Goal: Task Accomplishment & Management: Use online tool/utility

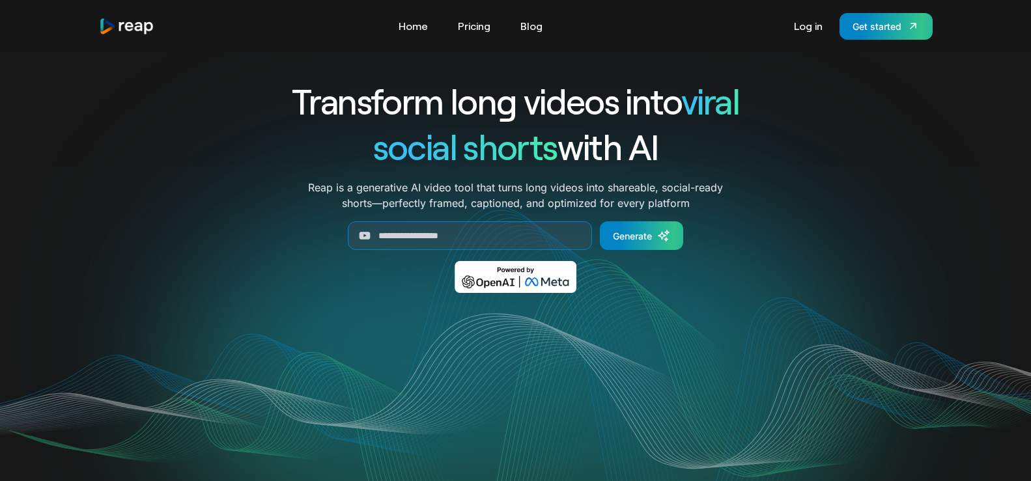
click at [807, 23] on link "Log in" at bounding box center [809, 26] width 42 height 21
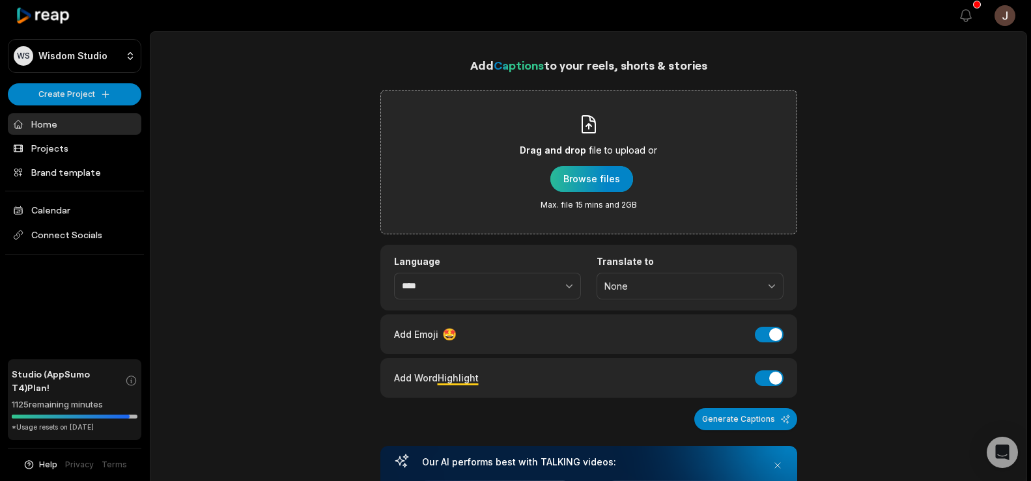
click at [567, 173] on div "button" at bounding box center [592, 179] width 83 height 26
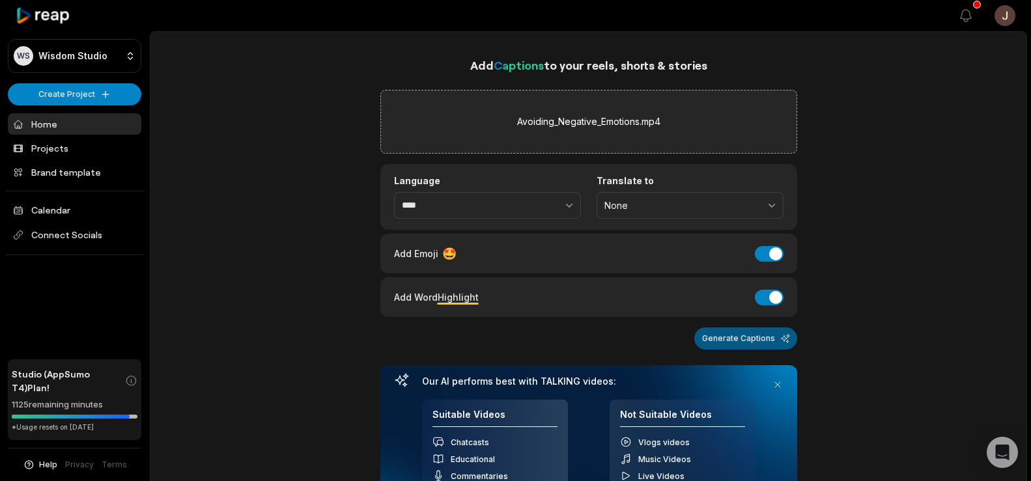
click at [751, 334] on button "Generate Captions" at bounding box center [745, 339] width 103 height 22
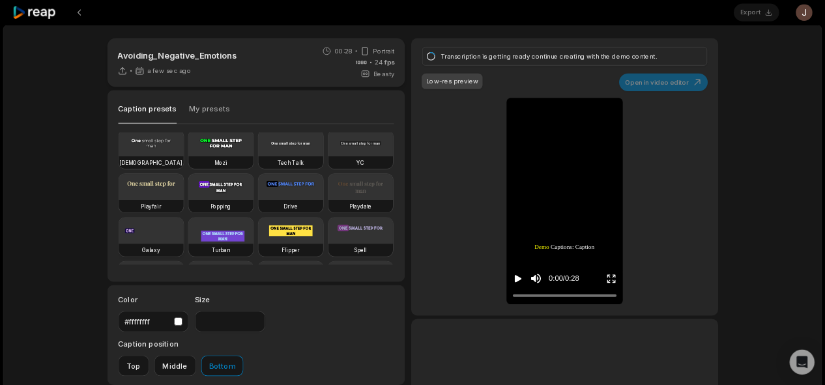
scroll to position [116, 0]
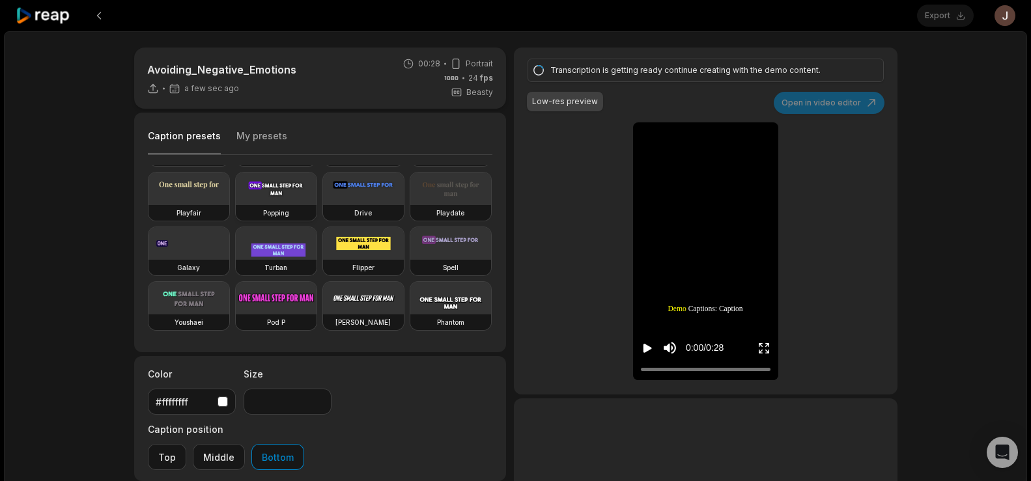
click at [236, 205] on video at bounding box center [276, 189] width 81 height 33
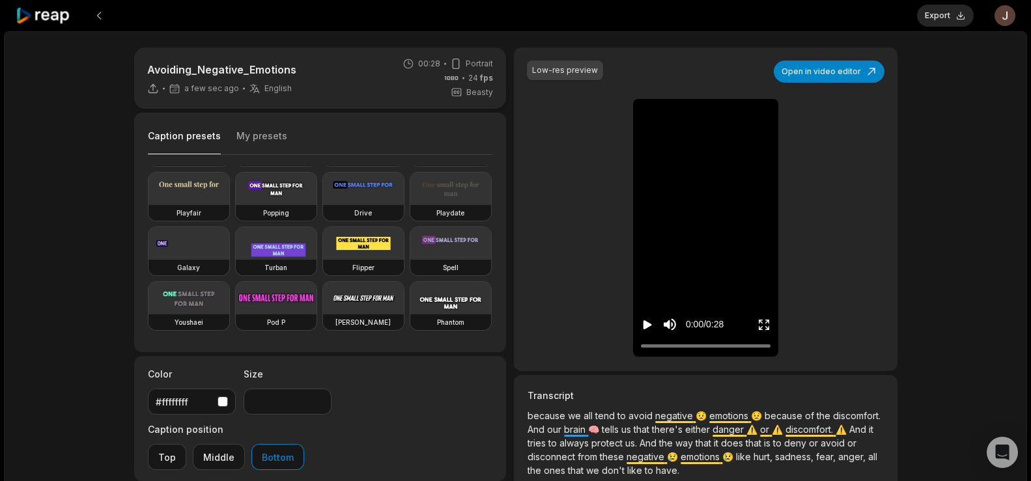
click at [236, 205] on video at bounding box center [276, 189] width 81 height 33
type input "**"
click at [940, 10] on button "Export" at bounding box center [945, 16] width 57 height 22
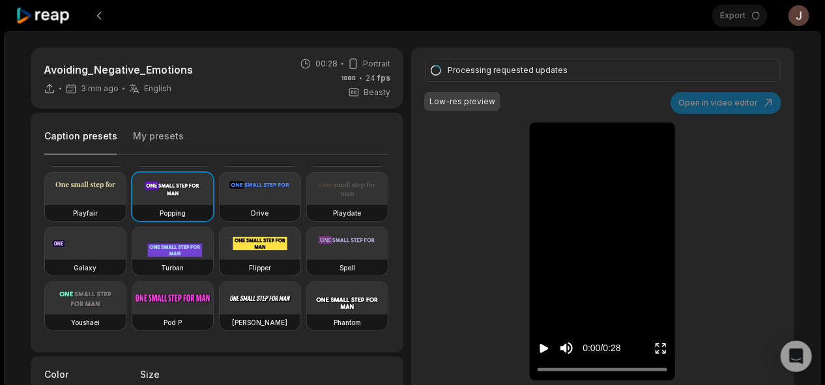
scroll to position [115, 0]
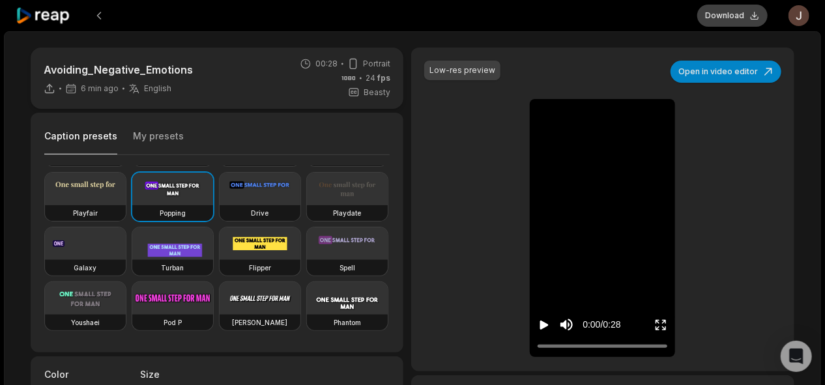
click at [738, 16] on button "Download" at bounding box center [732, 16] width 70 height 22
click at [569, 28] on div at bounding box center [356, 15] width 681 height 31
click at [100, 13] on button at bounding box center [98, 15] width 23 height 23
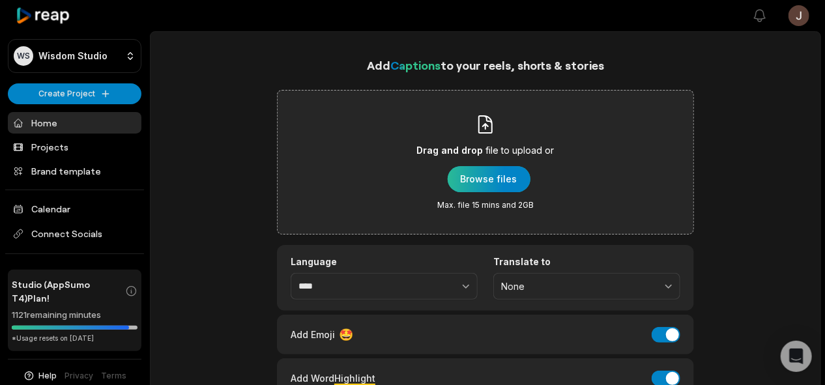
click at [467, 178] on div "button" at bounding box center [489, 179] width 83 height 26
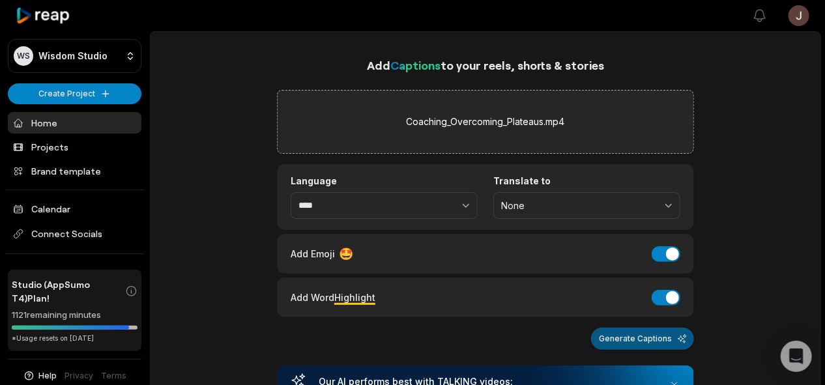
click at [626, 336] on button "Generate Captions" at bounding box center [642, 339] width 103 height 22
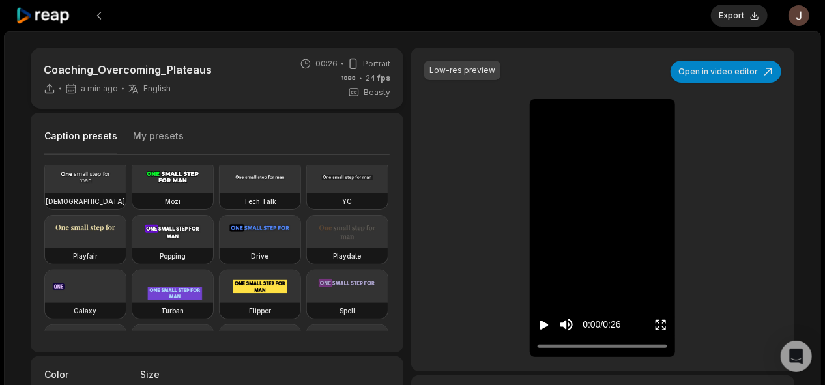
scroll to position [58, 0]
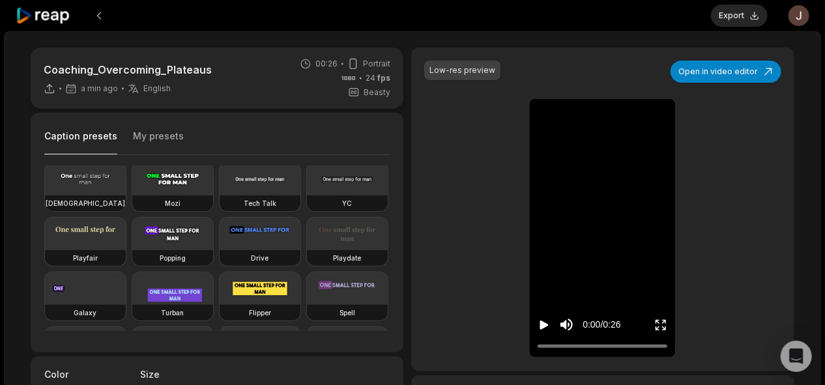
click at [132, 250] on video at bounding box center [172, 234] width 81 height 33
type input "**"
click at [734, 15] on button "Export" at bounding box center [739, 16] width 57 height 22
click at [741, 8] on button "Download" at bounding box center [732, 16] width 70 height 22
click at [99, 16] on button at bounding box center [98, 15] width 23 height 23
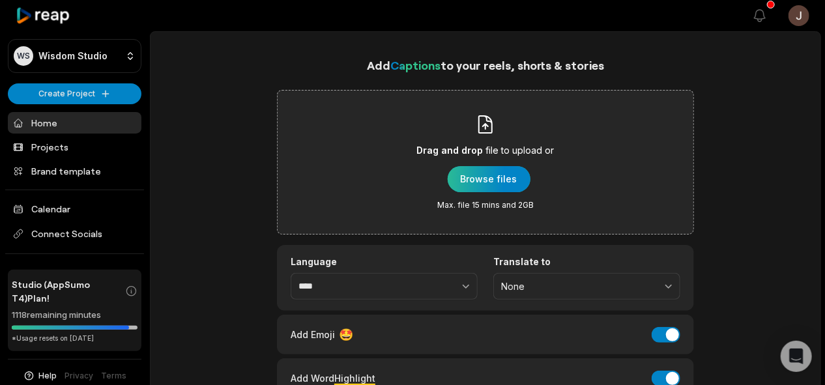
click at [487, 180] on div "button" at bounding box center [489, 179] width 83 height 26
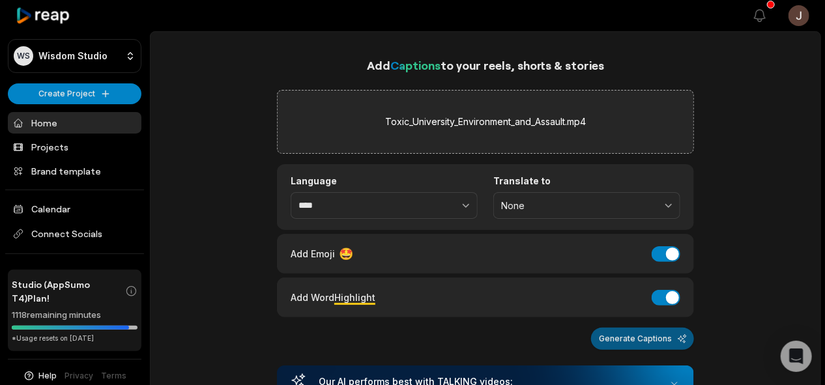
click at [655, 332] on button "Generate Captions" at bounding box center [642, 339] width 103 height 22
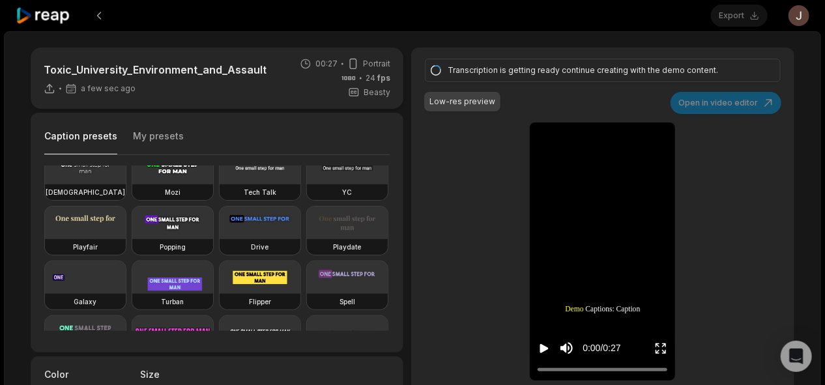
scroll to position [73, 0]
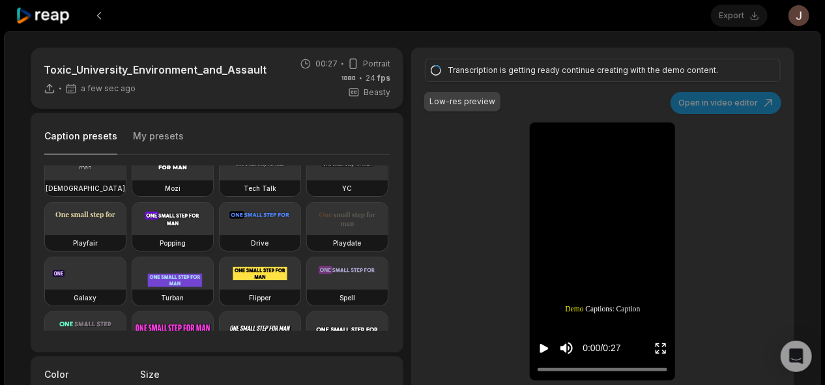
click at [132, 235] on video at bounding box center [172, 219] width 81 height 33
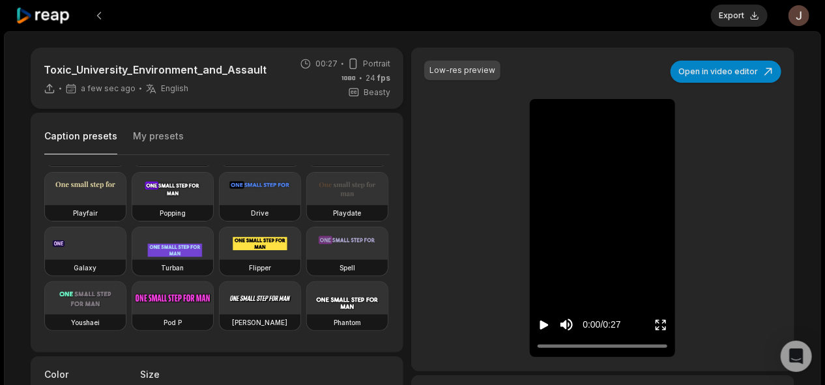
scroll to position [128, 0]
click at [132, 205] on video at bounding box center [172, 189] width 81 height 33
type input "**"
click at [745, 12] on button "Export" at bounding box center [739, 16] width 57 height 22
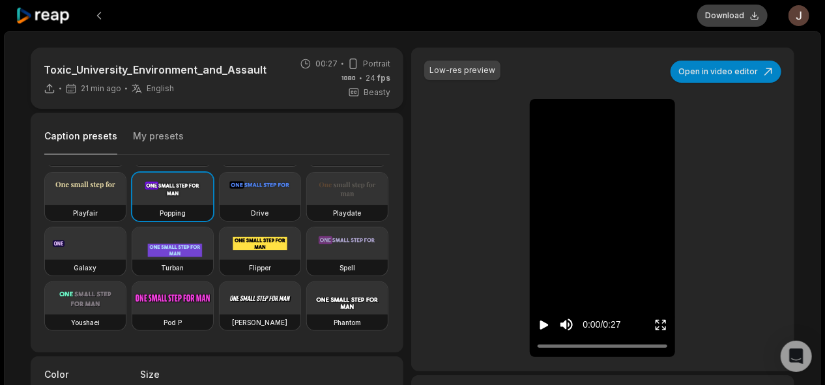
click at [717, 20] on button "Download" at bounding box center [732, 16] width 70 height 22
click at [100, 7] on button at bounding box center [98, 15] width 23 height 23
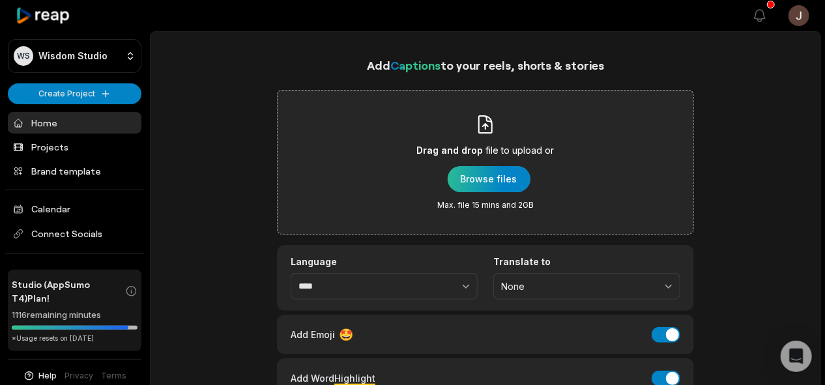
click at [487, 175] on div "button" at bounding box center [489, 179] width 83 height 26
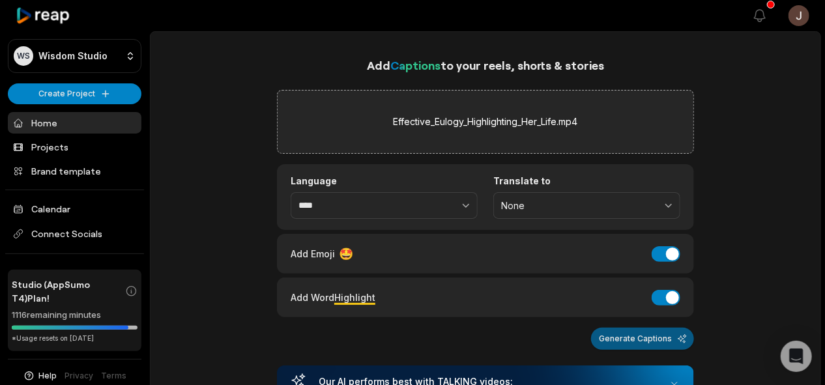
click at [629, 343] on button "Generate Captions" at bounding box center [642, 339] width 103 height 22
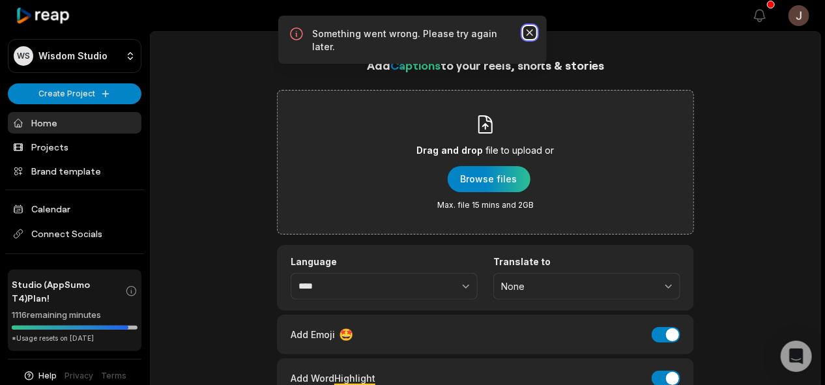
click at [526, 34] on icon "button" at bounding box center [529, 32] width 13 height 13
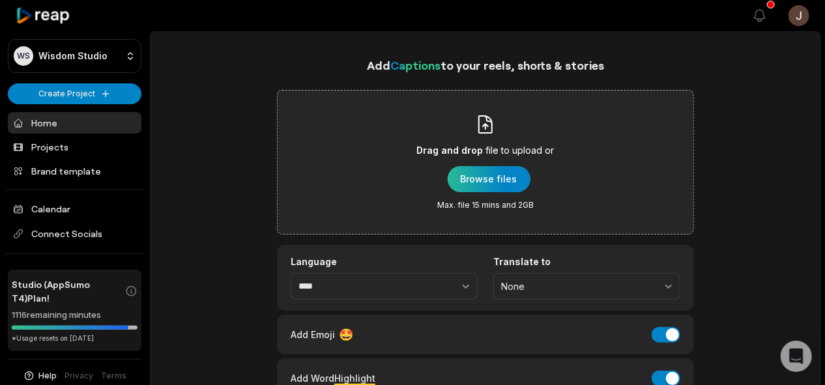
click at [487, 179] on div "button" at bounding box center [489, 179] width 83 height 26
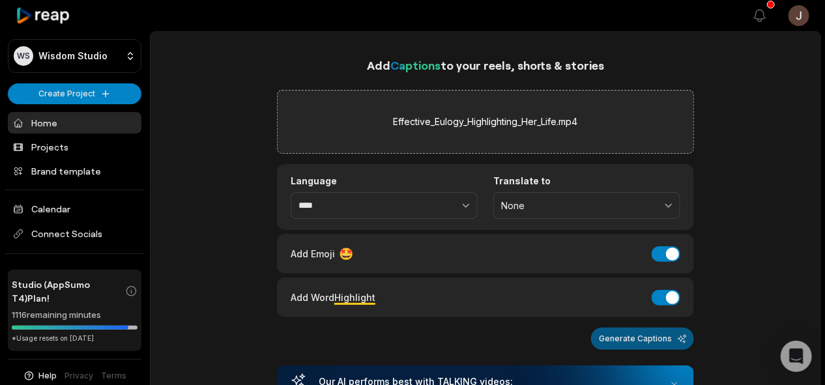
click at [631, 339] on button "Generate Captions" at bounding box center [642, 339] width 103 height 22
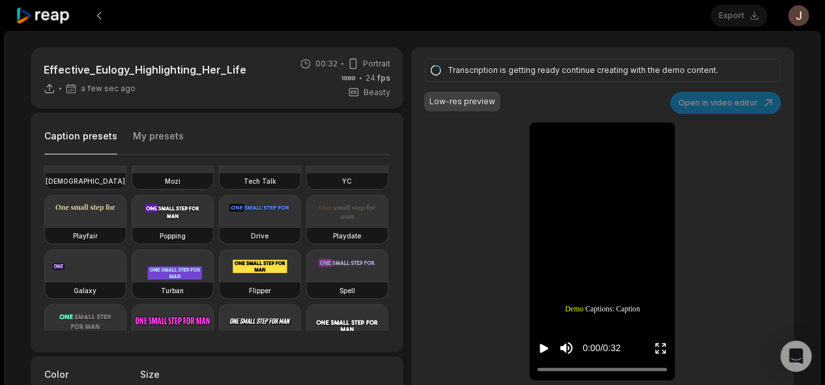
scroll to position [81, 0]
click at [132, 227] on video at bounding box center [172, 211] width 81 height 33
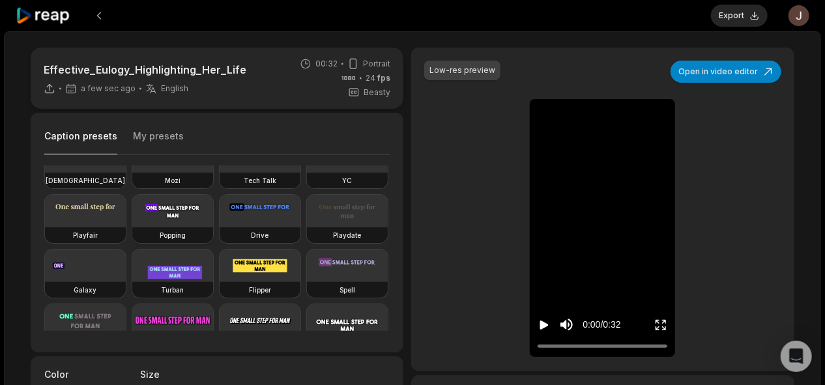
click at [160, 240] on h3 "Popping" at bounding box center [173, 235] width 26 height 10
type input "**"
click at [732, 18] on button "Export" at bounding box center [739, 16] width 57 height 22
click at [714, 14] on button "Download" at bounding box center [732, 16] width 70 height 22
click at [229, 18] on div at bounding box center [356, 15] width 681 height 31
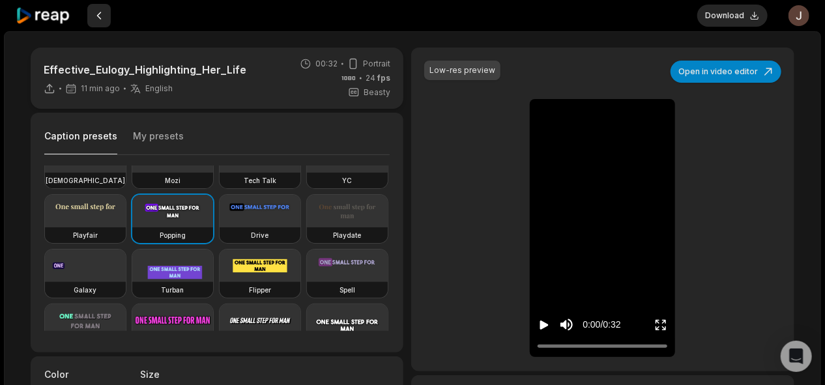
click at [100, 15] on button at bounding box center [98, 15] width 23 height 23
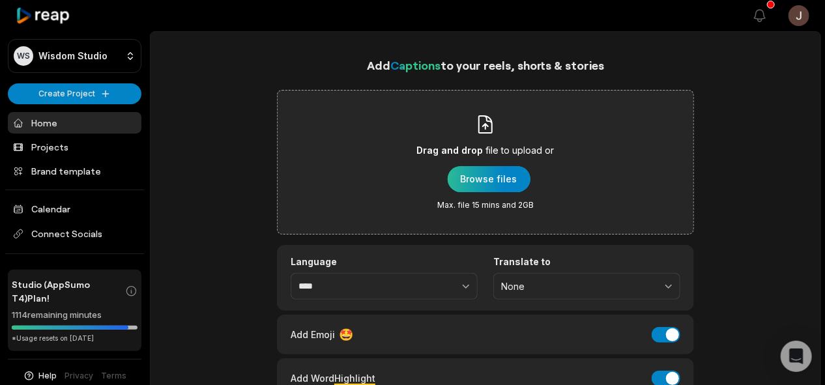
click at [469, 179] on div "button" at bounding box center [489, 179] width 83 height 26
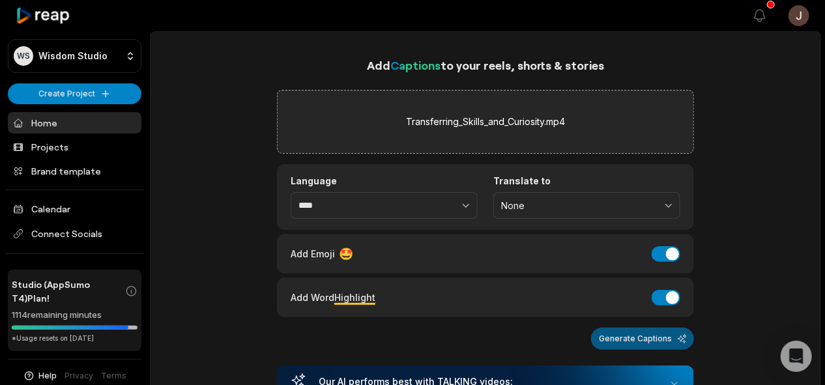
click at [614, 337] on button "Generate Captions" at bounding box center [642, 339] width 103 height 22
drag, startPoint x: 824, startPoint y: 108, endPoint x: 827, endPoint y: 127, distance: 19.1
click at [825, 127] on html "WS Wisdom Studio Create Project Home Projects Brand template Calendar Connect S…" at bounding box center [412, 192] width 825 height 385
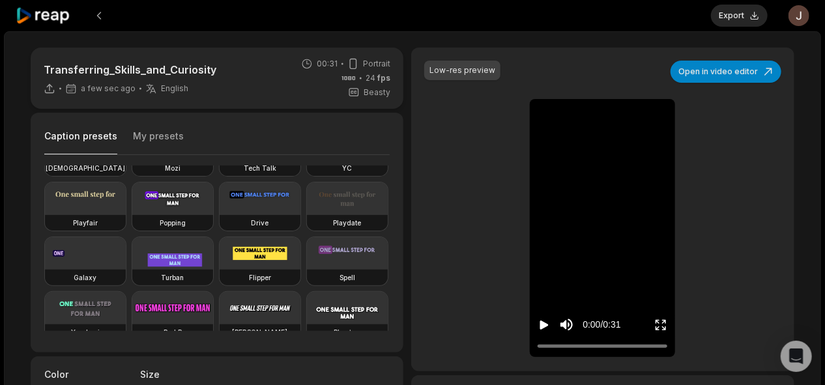
scroll to position [100, 0]
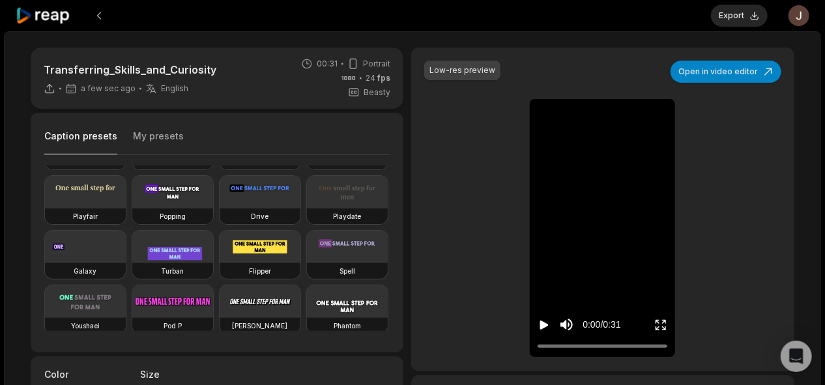
click at [132, 208] on video at bounding box center [172, 192] width 81 height 33
click at [732, 16] on button "Export" at bounding box center [739, 16] width 57 height 22
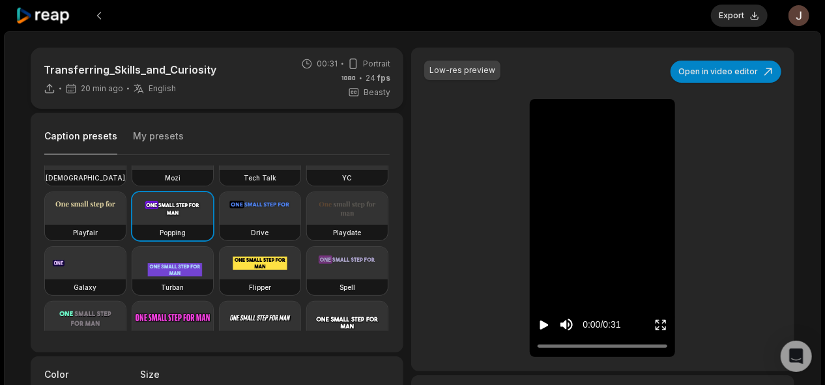
scroll to position [91, 0]
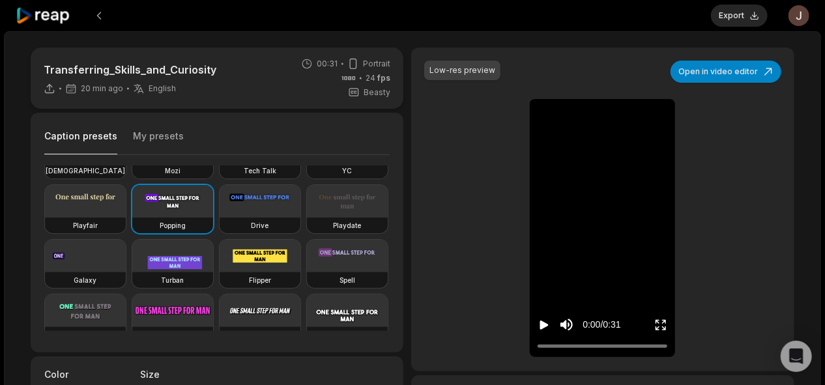
click at [450, 206] on div "Low-res preview Open in video editor 🤔 So So what what are are the the key key …" at bounding box center [602, 210] width 383 height 324
click at [732, 16] on button "Export" at bounding box center [739, 16] width 57 height 22
click at [460, 168] on div "Low-res preview Open in video editor 🤔 So So what what are are the the key key …" at bounding box center [602, 210] width 383 height 324
click at [736, 15] on button "Export" at bounding box center [739, 16] width 57 height 22
type input "**"
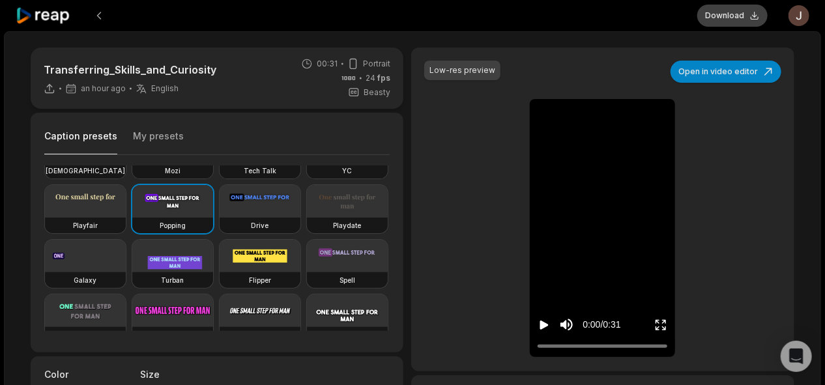
click at [722, 19] on button "Download" at bounding box center [732, 16] width 70 height 22
click at [98, 23] on button at bounding box center [98, 15] width 23 height 23
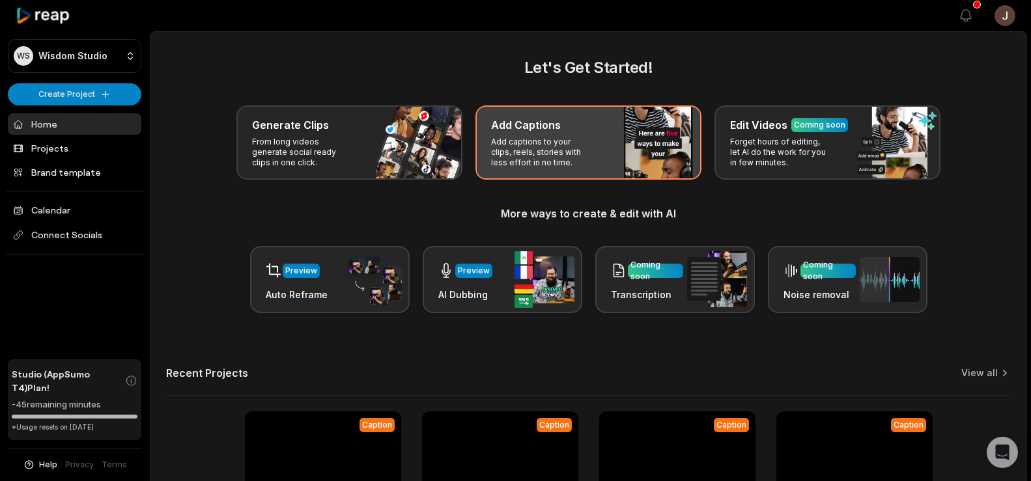
click at [530, 133] on div "Add Captions Add captions to your clips, reels, stories with less effort in no …" at bounding box center [589, 143] width 226 height 74
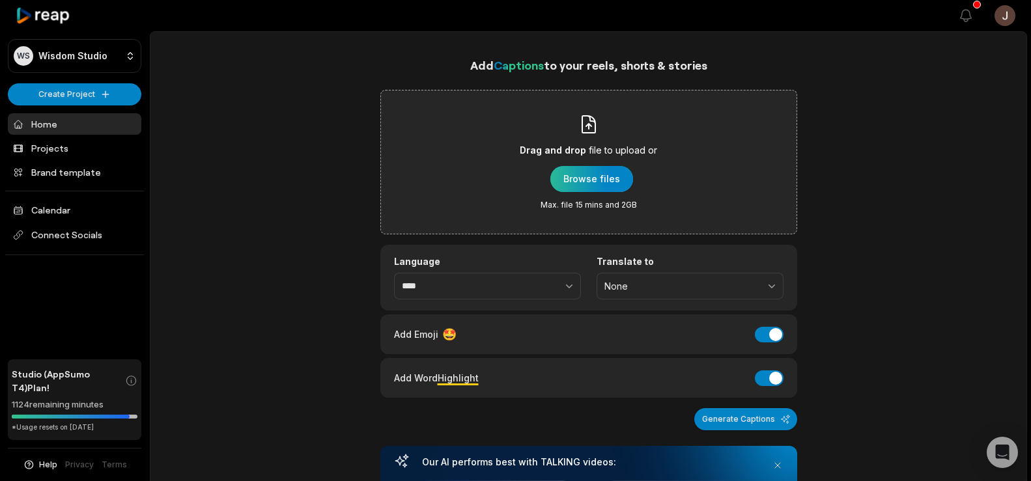
click at [590, 186] on div "button" at bounding box center [592, 179] width 83 height 26
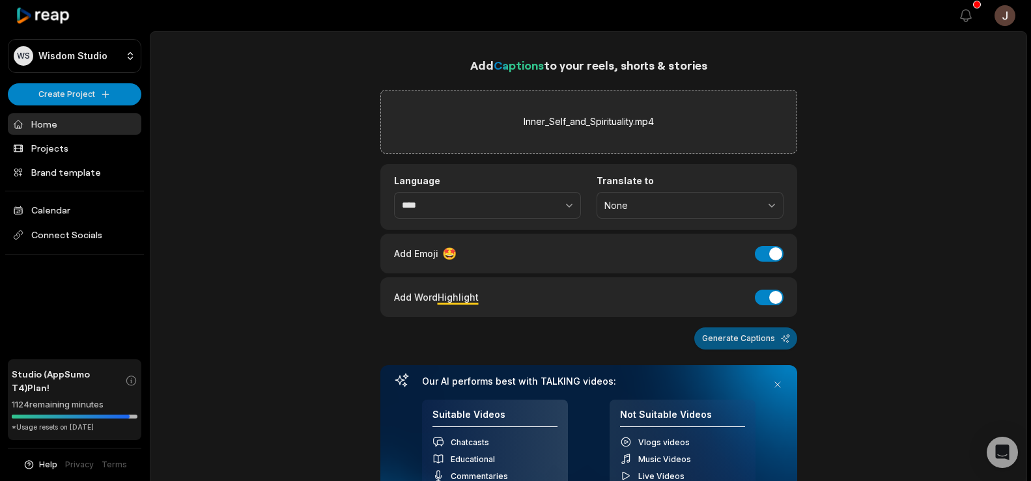
click at [726, 343] on button "Generate Captions" at bounding box center [745, 339] width 103 height 22
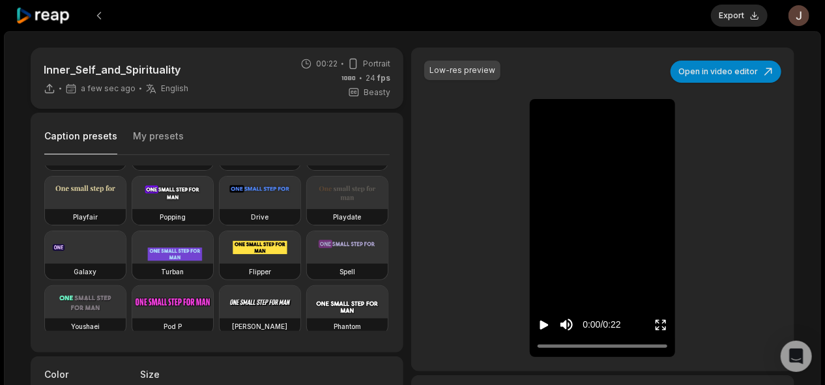
scroll to position [100, 0]
click at [132, 208] on video at bounding box center [172, 192] width 81 height 33
type input "**"
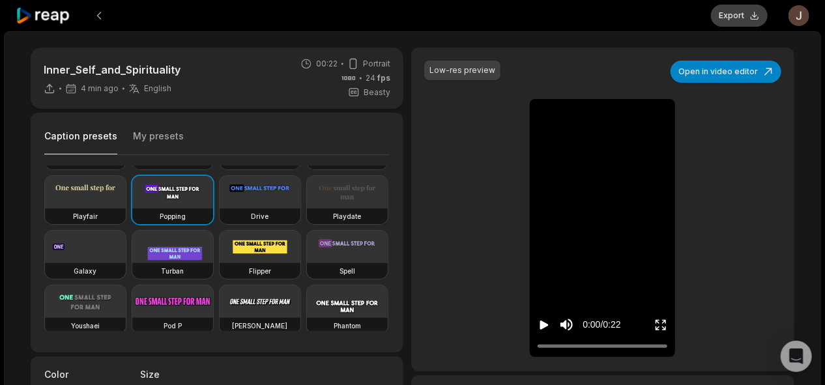
click at [727, 10] on button "Export" at bounding box center [739, 16] width 57 height 22
click at [722, 13] on button "Download" at bounding box center [732, 16] width 70 height 22
click at [547, 24] on div at bounding box center [356, 15] width 681 height 31
click at [102, 12] on button at bounding box center [98, 15] width 23 height 23
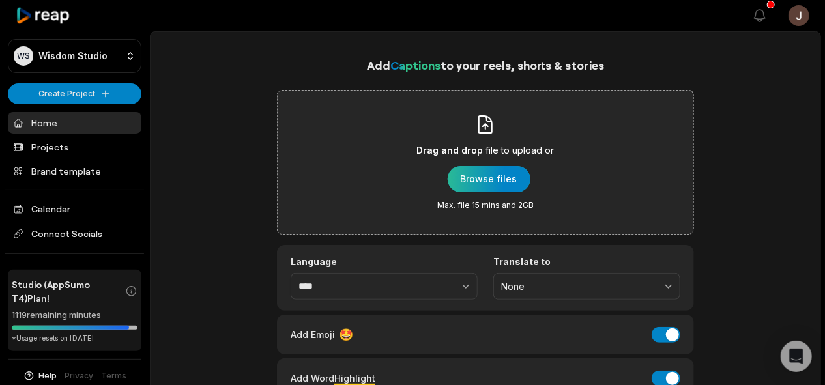
click at [498, 175] on div "button" at bounding box center [489, 179] width 83 height 26
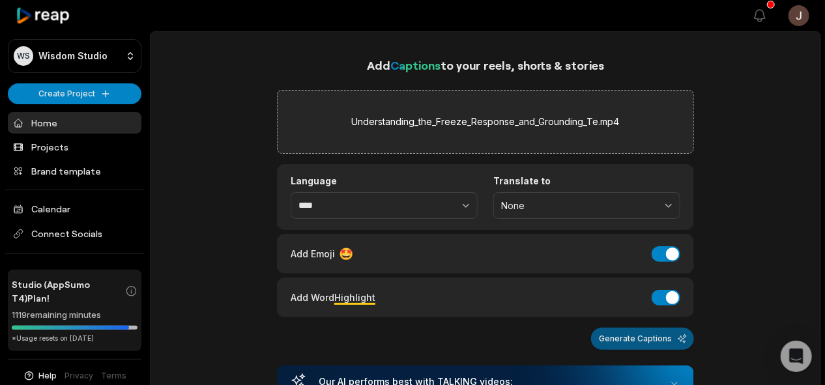
click at [620, 341] on button "Generate Captions" at bounding box center [642, 339] width 103 height 22
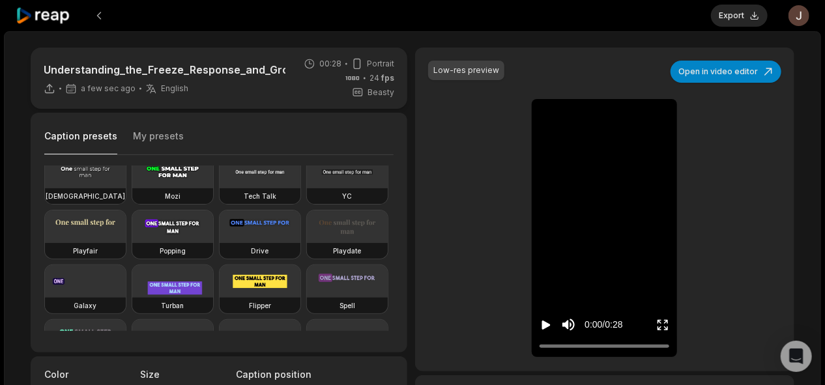
scroll to position [85, 0]
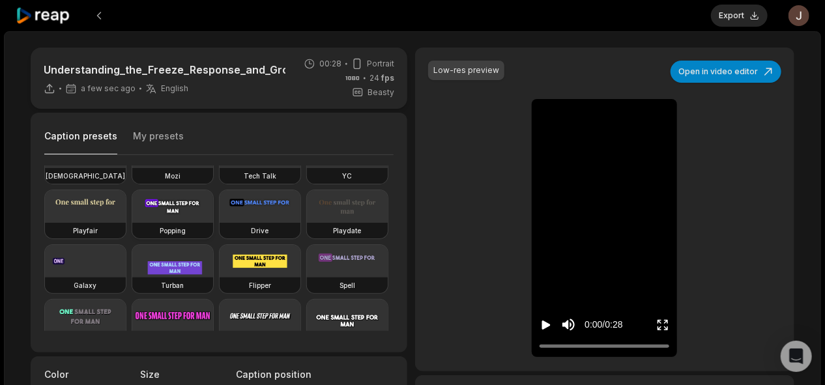
click at [132, 223] on video at bounding box center [172, 206] width 81 height 33
type input "**"
click at [745, 12] on button "Export" at bounding box center [739, 16] width 57 height 22
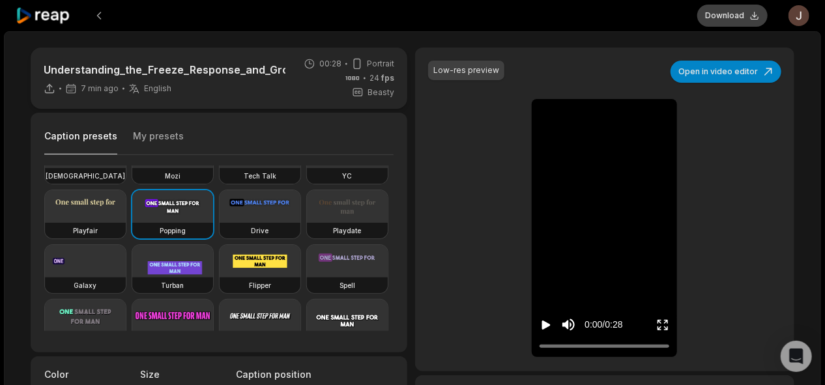
click at [720, 9] on button "Download" at bounding box center [732, 16] width 70 height 22
click at [805, 57] on div "Understanding_the_Freeze_Response_and_Grounding_Te 7 min ago English en 00:28 P…" at bounding box center [413, 332] width 790 height 569
click at [96, 10] on button at bounding box center [98, 15] width 23 height 23
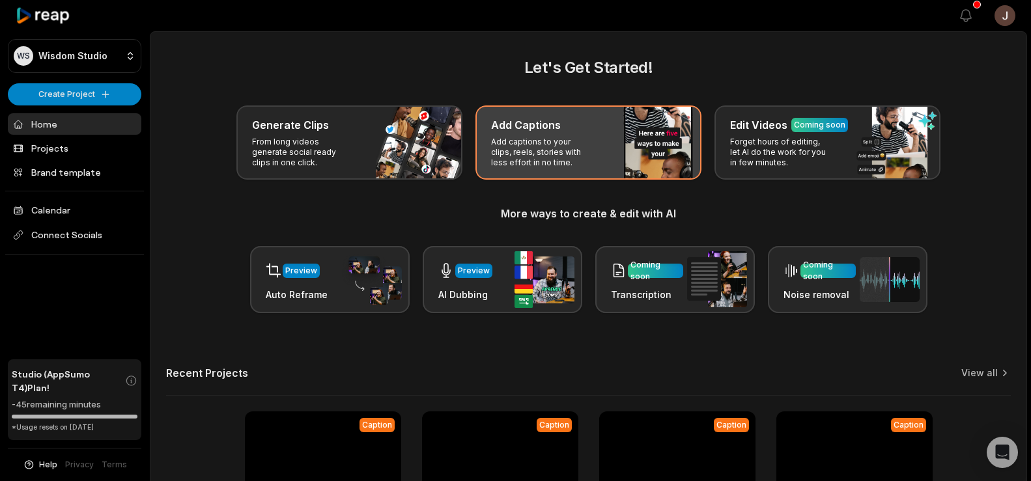
click at [509, 128] on h3 "Add Captions" at bounding box center [526, 125] width 70 height 16
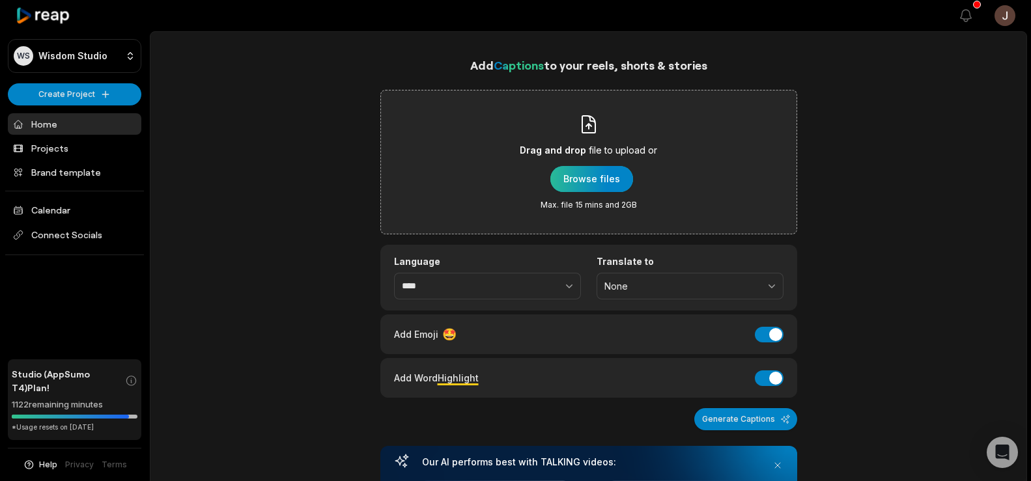
click at [566, 172] on div "button" at bounding box center [592, 179] width 83 height 26
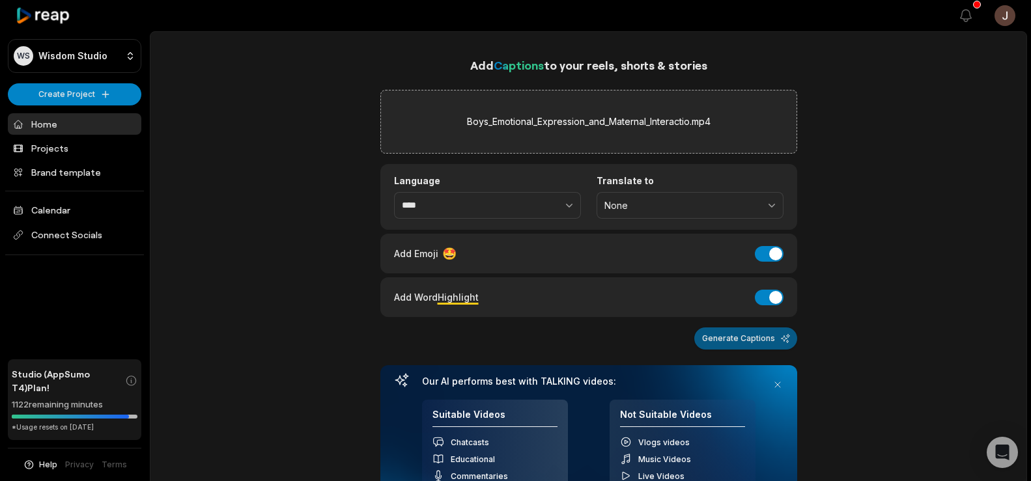
drag, startPoint x: 726, startPoint y: 324, endPoint x: 724, endPoint y: 334, distance: 10.1
click at [724, 334] on div "Add Captions to your reels, shorts & stories Boys_Emotional_Expression_and_Mate…" at bounding box center [588, 301] width 417 height 491
click at [724, 334] on button "Generate Captions" at bounding box center [745, 339] width 103 height 22
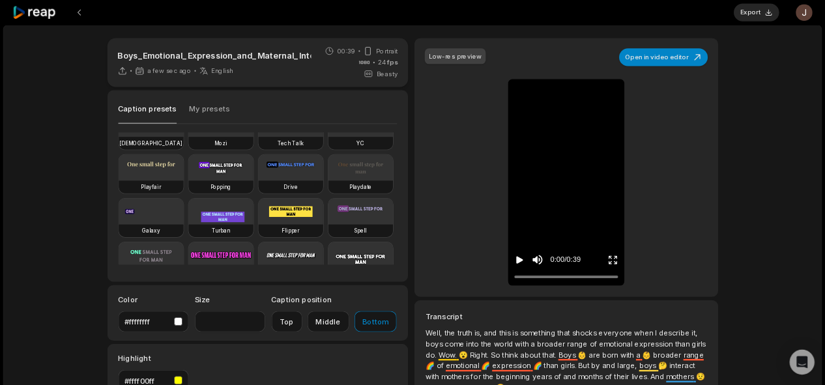
scroll to position [150, 0]
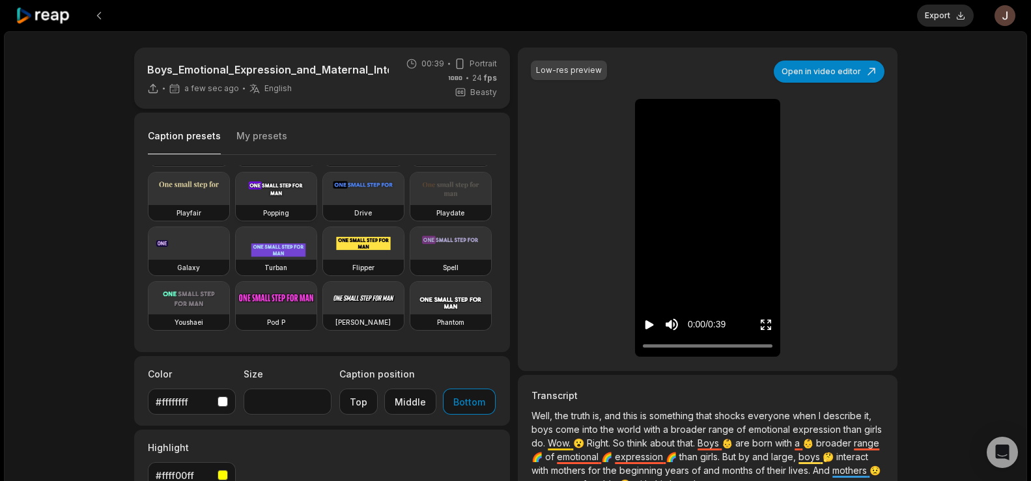
click at [236, 201] on video at bounding box center [276, 189] width 81 height 33
type input "**"
click at [934, 8] on button "Export" at bounding box center [945, 16] width 57 height 22
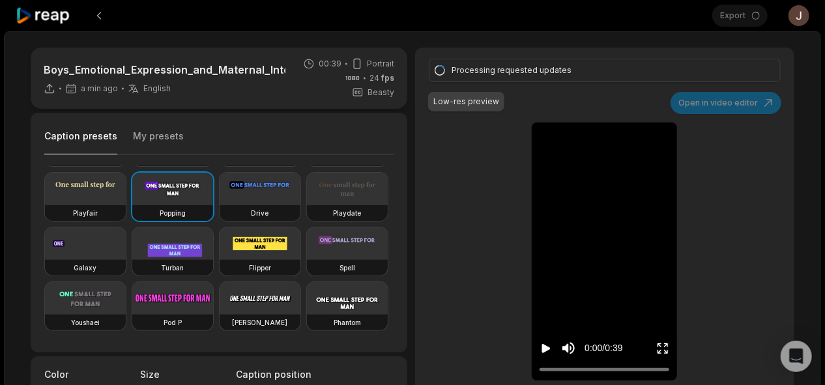
scroll to position [150, 0]
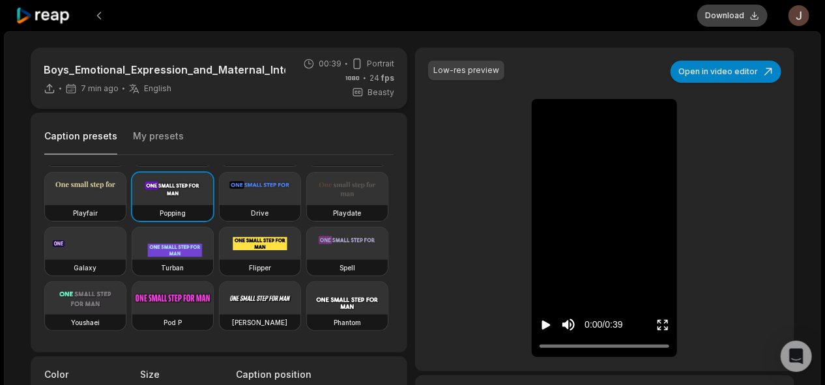
click at [719, 20] on button "Download" at bounding box center [732, 16] width 70 height 22
click at [524, 40] on div "Boys_Emotional_Expression_and_Maternal_Interactio 8 min ago English en 00:39 Po…" at bounding box center [412, 357] width 817 height 653
click at [96, 13] on button at bounding box center [98, 15] width 23 height 23
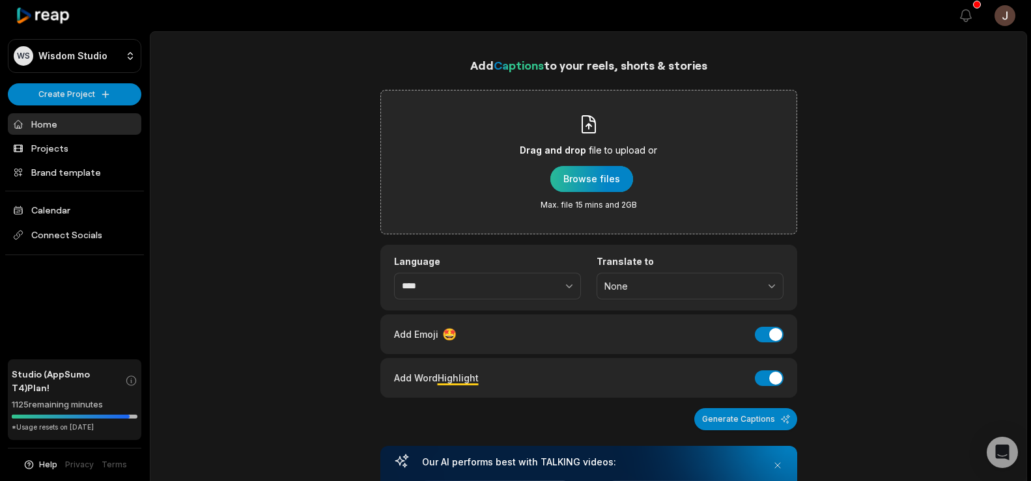
click at [590, 177] on div "button" at bounding box center [592, 179] width 83 height 26
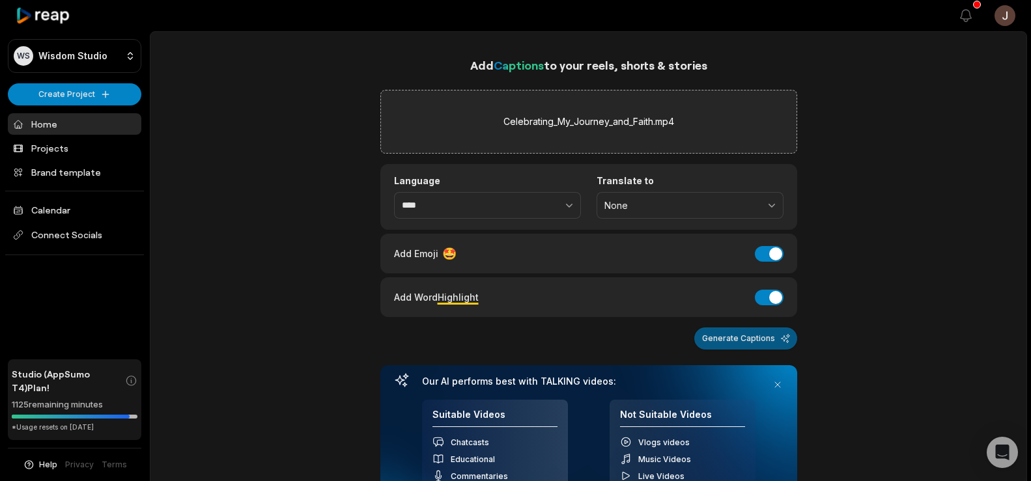
click at [724, 336] on button "Generate Captions" at bounding box center [745, 339] width 103 height 22
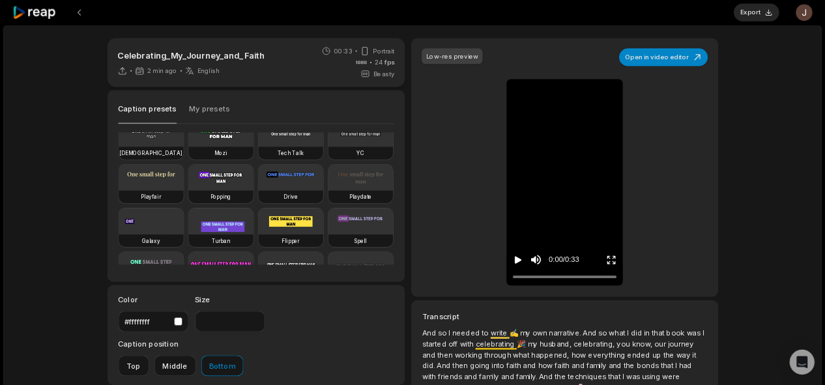
scroll to position [70, 0]
click at [236, 238] on video at bounding box center [276, 221] width 81 height 33
type input "**"
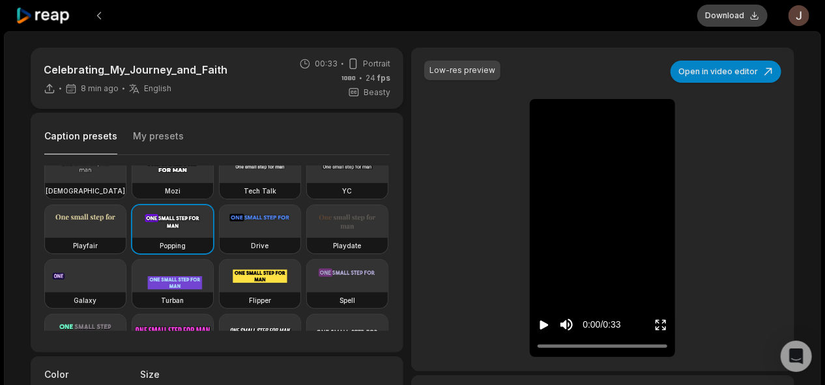
click at [720, 20] on button "Download" at bounding box center [732, 16] width 70 height 22
click at [102, 13] on button at bounding box center [98, 15] width 23 height 23
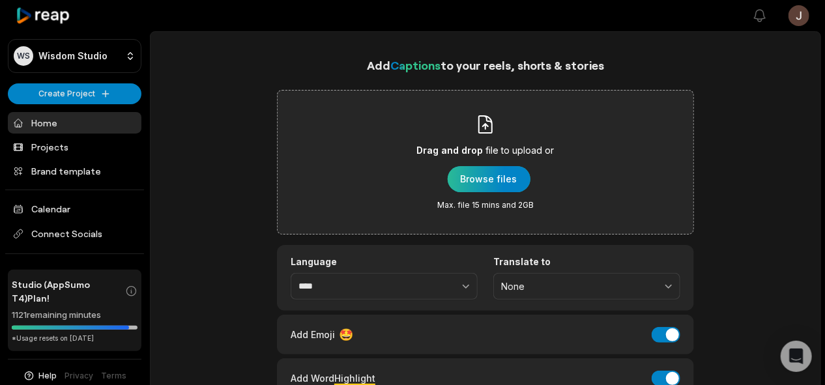
click at [470, 184] on div "button" at bounding box center [489, 179] width 83 height 26
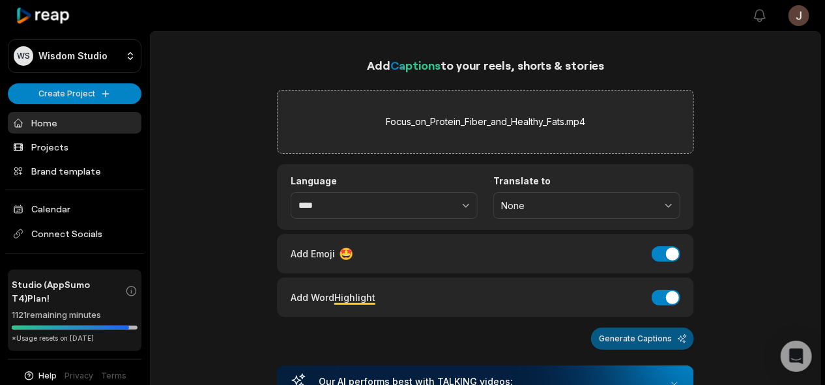
click at [638, 336] on button "Generate Captions" at bounding box center [642, 339] width 103 height 22
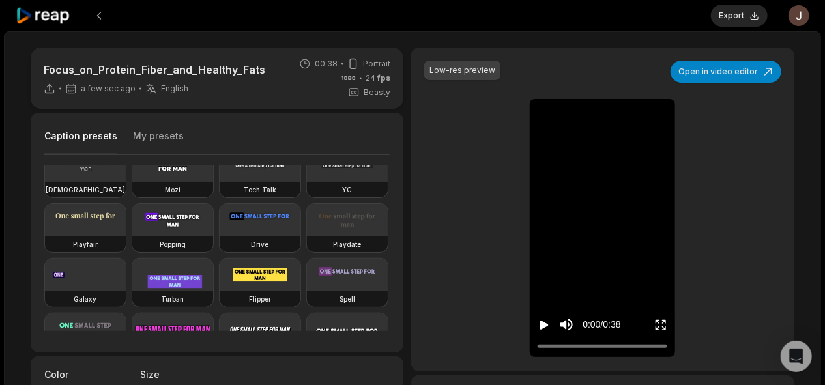
scroll to position [94, 0]
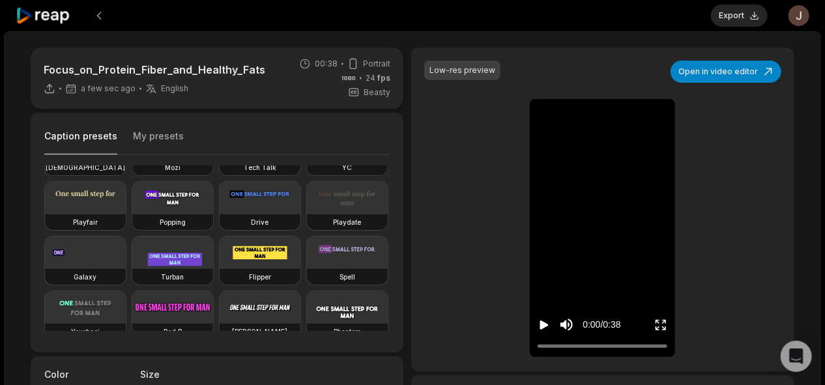
click at [132, 214] on video at bounding box center [172, 198] width 81 height 33
type input "**"
click at [734, 9] on button "Export" at bounding box center [739, 16] width 57 height 22
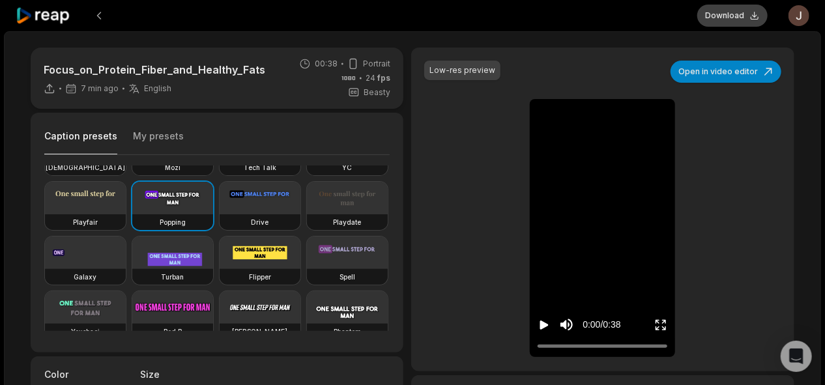
click at [730, 16] on button "Download" at bounding box center [732, 16] width 70 height 22
click at [805, 86] on div "Focus_on_Protein_Fiber_and_Healthy_Fats 7 min ago English en 00:38 Portrait 24 …" at bounding box center [413, 360] width 790 height 625
click at [98, 8] on button at bounding box center [98, 15] width 23 height 23
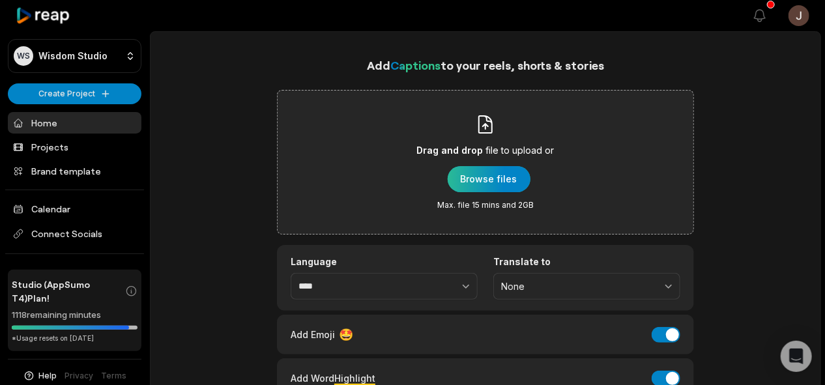
click at [504, 177] on div "button" at bounding box center [489, 179] width 83 height 26
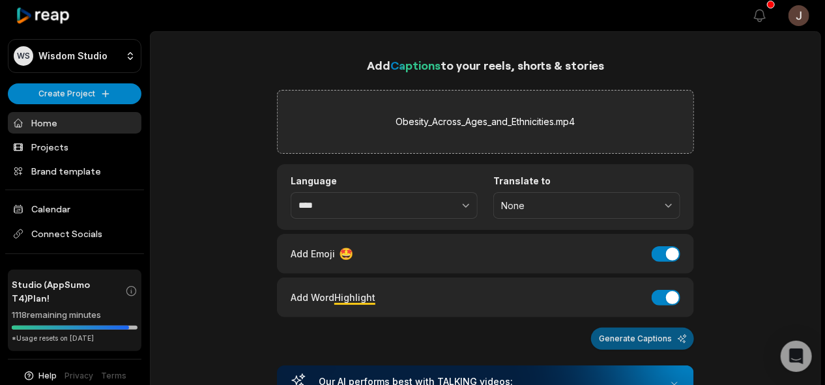
click at [641, 331] on button "Generate Captions" at bounding box center [642, 339] width 103 height 22
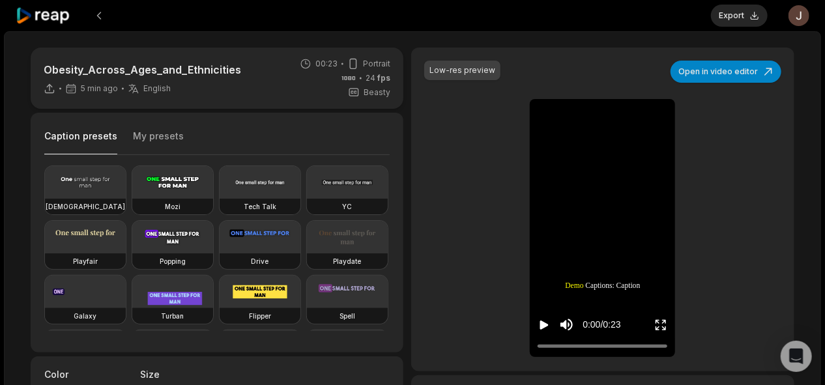
scroll to position [89, 0]
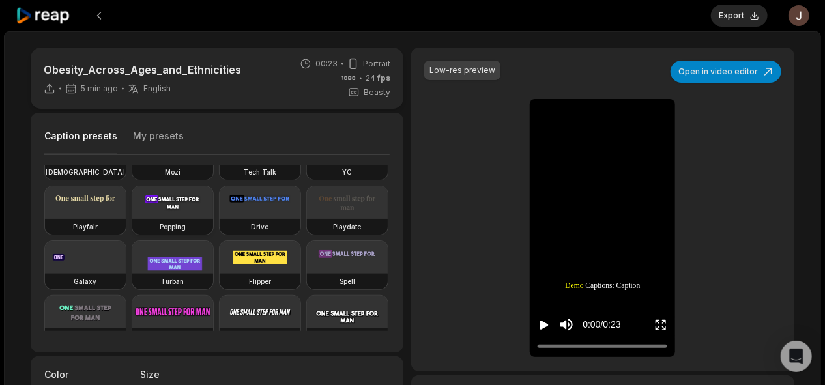
click at [132, 219] on video at bounding box center [172, 202] width 81 height 33
type input "**"
click at [737, 18] on button "Export" at bounding box center [739, 16] width 57 height 22
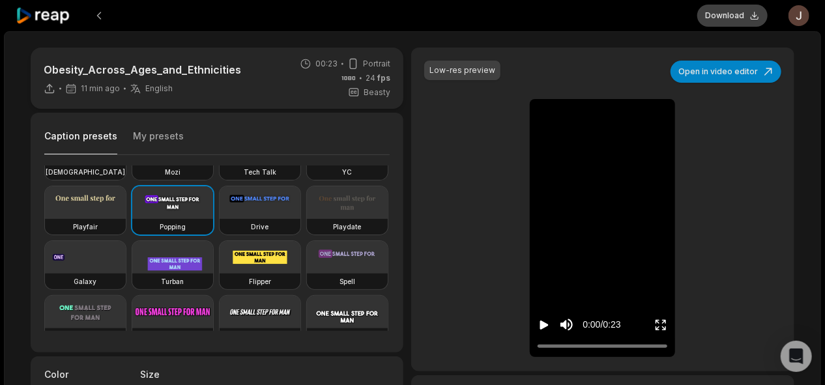
click at [741, 15] on button "Download" at bounding box center [732, 16] width 70 height 22
click at [101, 20] on button at bounding box center [98, 15] width 23 height 23
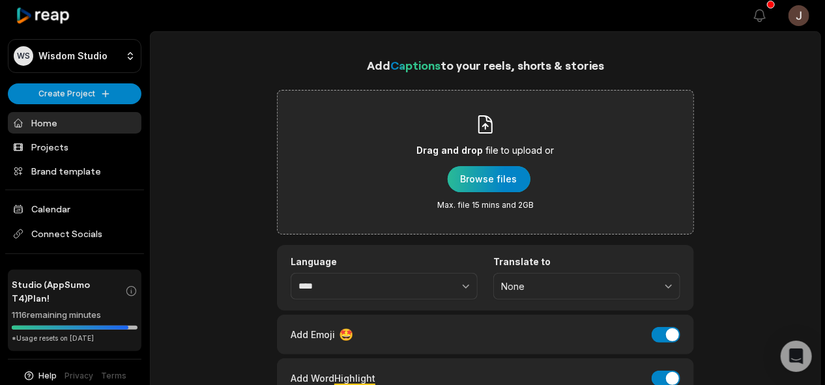
click at [500, 180] on div "button" at bounding box center [489, 179] width 83 height 26
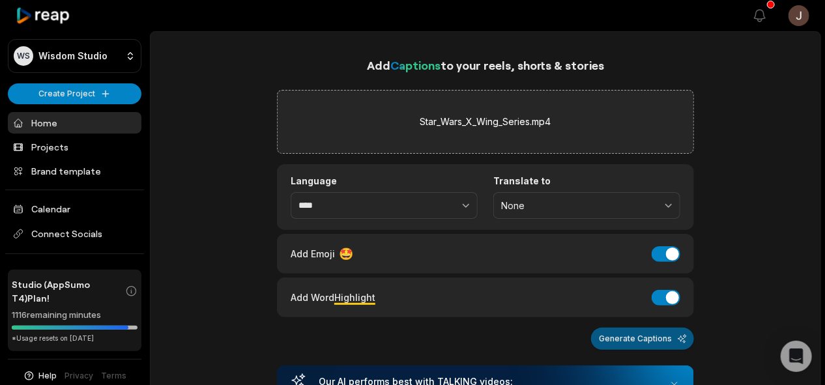
click at [640, 341] on button "Generate Captions" at bounding box center [642, 339] width 103 height 22
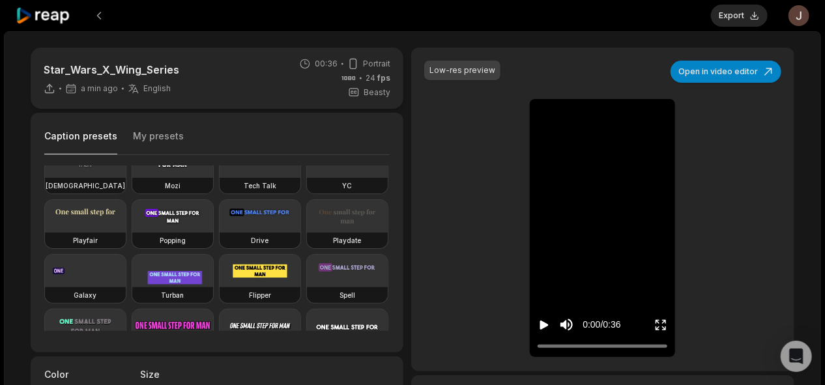
scroll to position [94, 0]
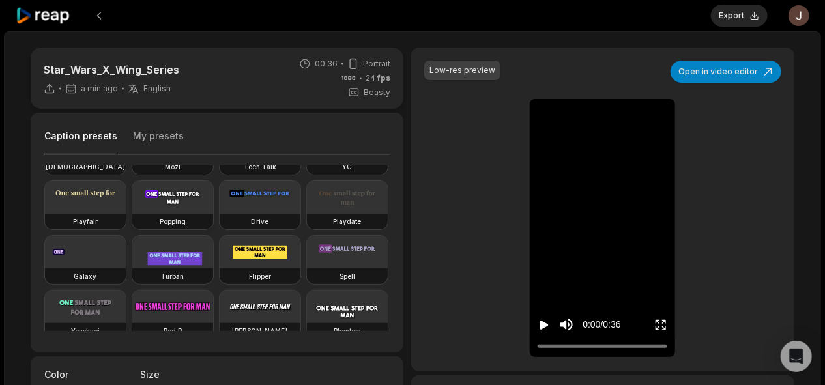
click at [132, 214] on video at bounding box center [172, 197] width 81 height 33
type input "**"
click at [739, 18] on button "Export" at bounding box center [739, 16] width 57 height 22
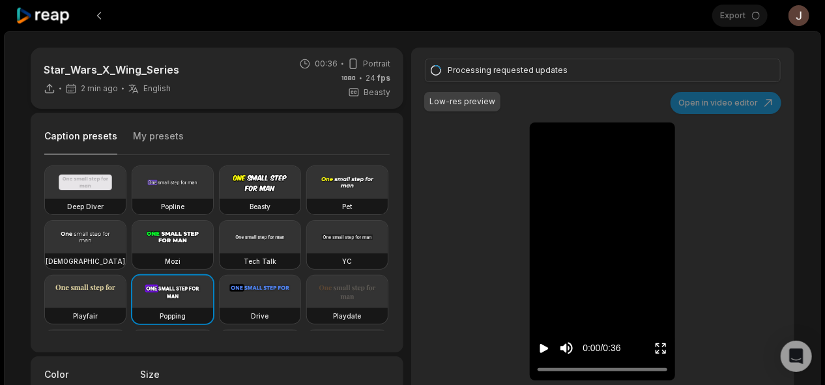
scroll to position [94, 0]
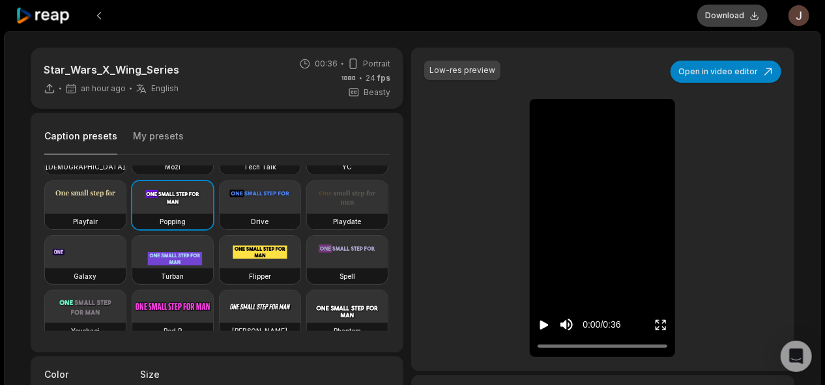
click at [728, 15] on button "Download" at bounding box center [732, 16] width 70 height 22
click at [522, 15] on div at bounding box center [356, 15] width 681 height 31
click at [105, 12] on button at bounding box center [98, 15] width 23 height 23
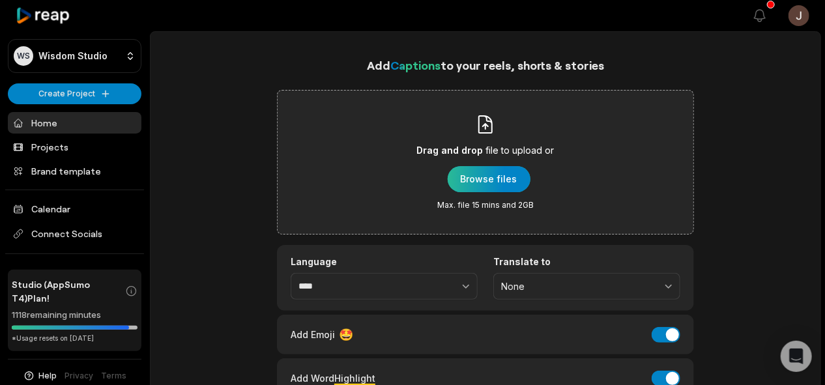
click at [478, 182] on div "button" at bounding box center [489, 179] width 83 height 26
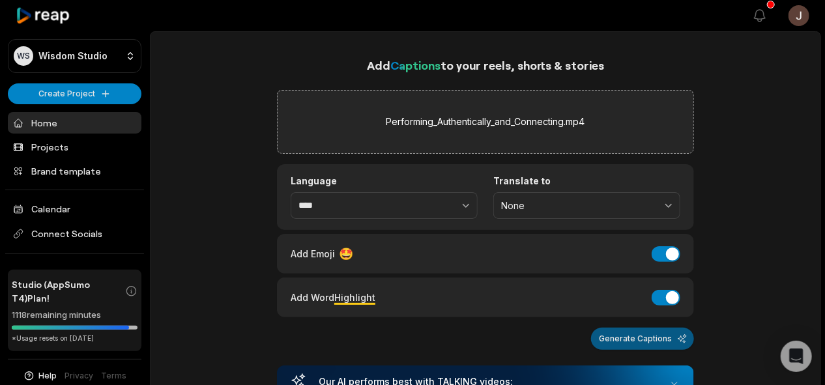
click at [630, 336] on button "Generate Captions" at bounding box center [642, 339] width 103 height 22
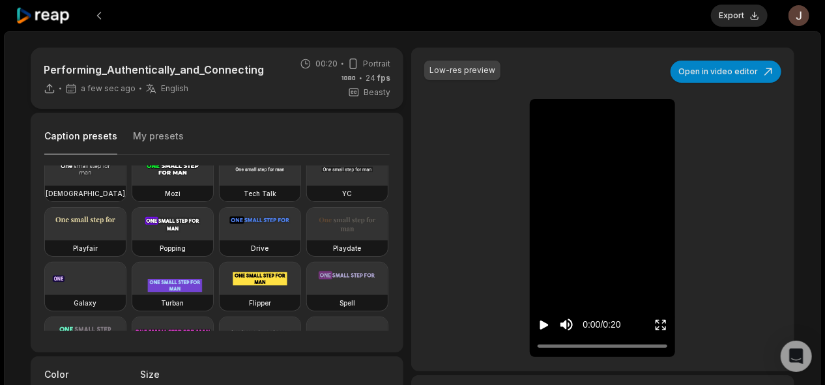
scroll to position [84, 0]
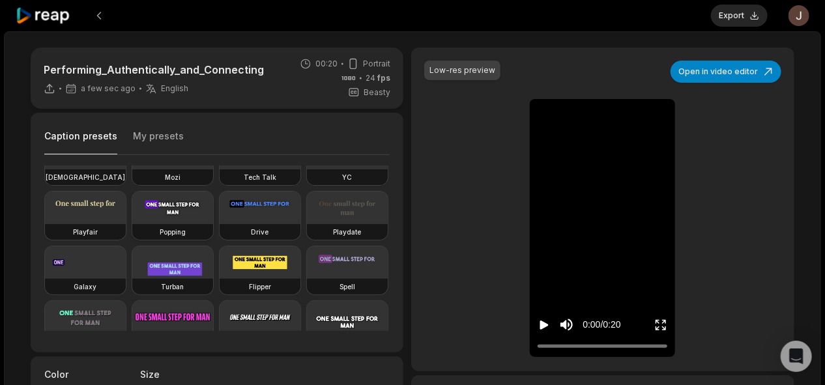
click at [160, 237] on h3 "Popping" at bounding box center [173, 232] width 26 height 10
type input "**"
click at [740, 18] on button "Export" at bounding box center [739, 16] width 57 height 22
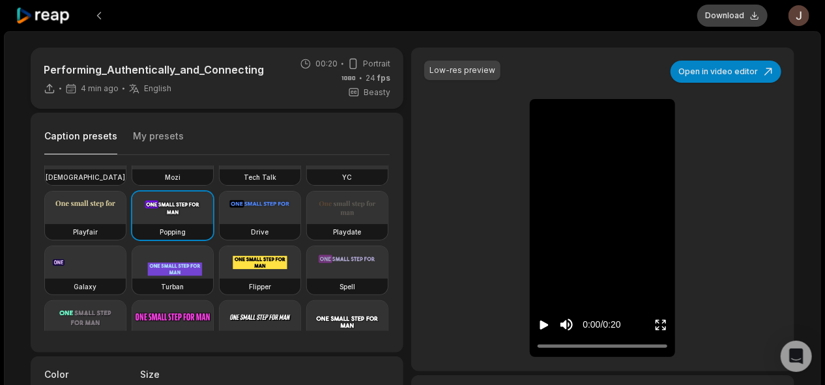
click at [721, 11] on button "Download" at bounding box center [732, 16] width 70 height 22
click at [99, 13] on button at bounding box center [98, 15] width 23 height 23
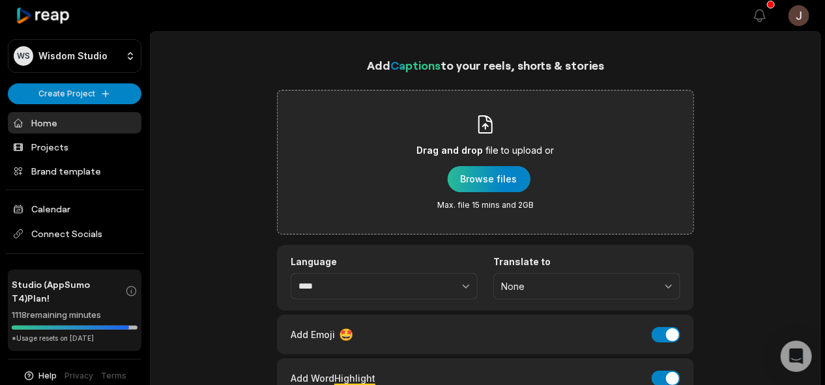
click at [481, 181] on div "button" at bounding box center [489, 179] width 83 height 26
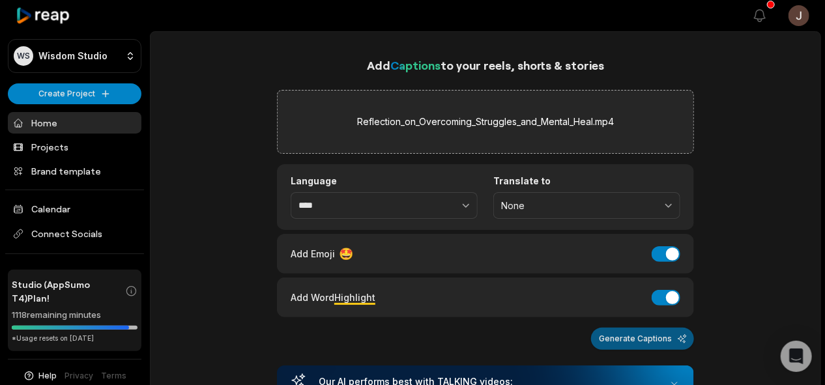
click at [613, 337] on button "Generate Captions" at bounding box center [642, 339] width 103 height 22
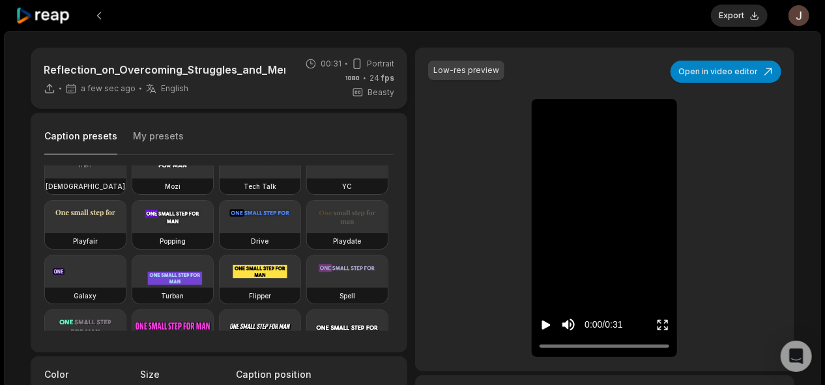
scroll to position [76, 0]
click at [132, 233] on video at bounding box center [172, 216] width 81 height 33
type input "**"
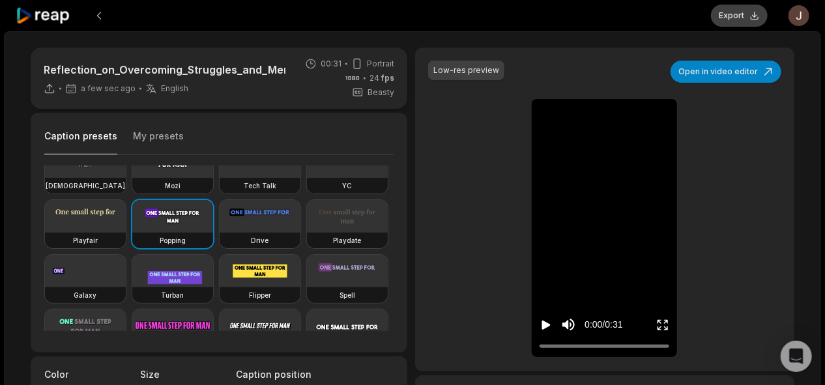
click at [743, 10] on button "Export" at bounding box center [739, 16] width 57 height 22
click at [731, 16] on button "Download" at bounding box center [732, 16] width 70 height 22
click at [96, 14] on button at bounding box center [98, 15] width 23 height 23
